Goal: Use online tool/utility: Utilize a website feature to perform a specific function

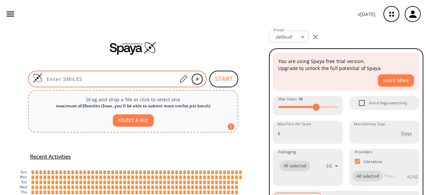
click at [123, 77] on input at bounding box center [110, 79] width 135 height 7
paste input "O=C(C1=CC=C(F)C=C1)C2=CC=C(C=C2)N3C=CN=C3"
type input "O=C(C1=CC=C(F)C=C1)C2=CC=C(C=C2)N3C=CN=C3"
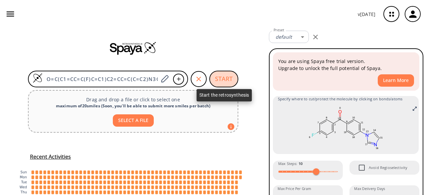
click at [214, 75] on button "START" at bounding box center [224, 79] width 29 height 17
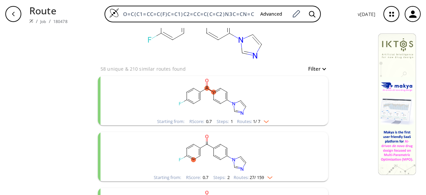
scroll to position [36, 0]
click at [266, 122] on img "clusters" at bounding box center [264, 120] width 9 height 5
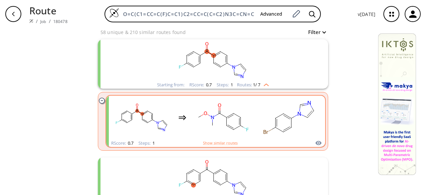
scroll to position [72, 0]
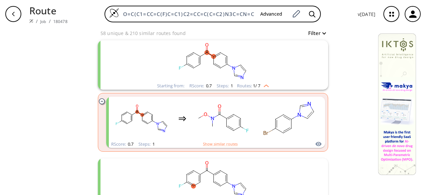
click at [264, 86] on img "clusters" at bounding box center [264, 84] width 9 height 5
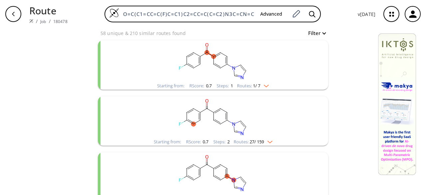
click at [270, 143] on img "clusters" at bounding box center [268, 140] width 9 height 5
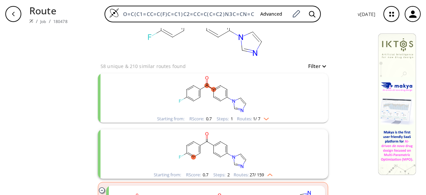
scroll to position [23, 0]
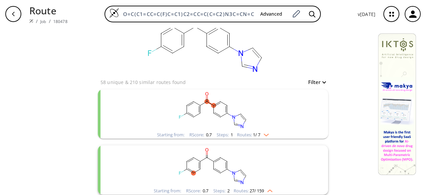
click at [221, 108] on rect "clusters" at bounding box center [213, 110] width 173 height 42
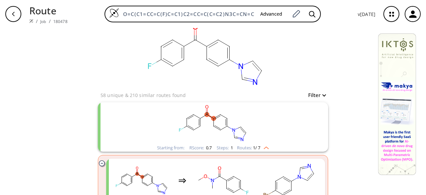
scroll to position [0, 0]
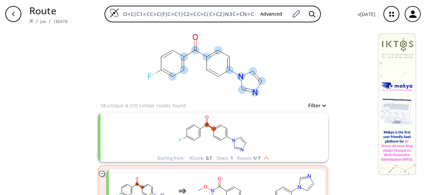
drag, startPoint x: 247, startPoint y: 94, endPoint x: 278, endPoint y: 71, distance: 39.0
click at [253, 91] on icon at bounding box center [249, 91] width 5 height 1
click at [278, 71] on div "clear" at bounding box center [213, 64] width 231 height 73
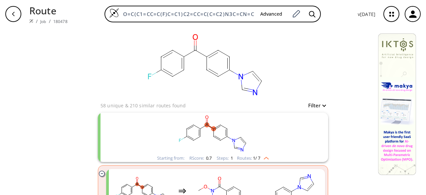
click at [267, 130] on rect "clusters" at bounding box center [213, 134] width 173 height 42
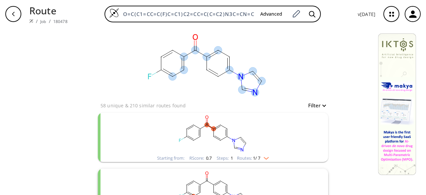
drag, startPoint x: 251, startPoint y: 70, endPoint x: 219, endPoint y: 80, distance: 33.5
click at [219, 80] on rect at bounding box center [205, 64] width 133 height 73
click at [279, 50] on div "clear" at bounding box center [213, 64] width 231 height 73
